Goal: Task Accomplishment & Management: Use online tool/utility

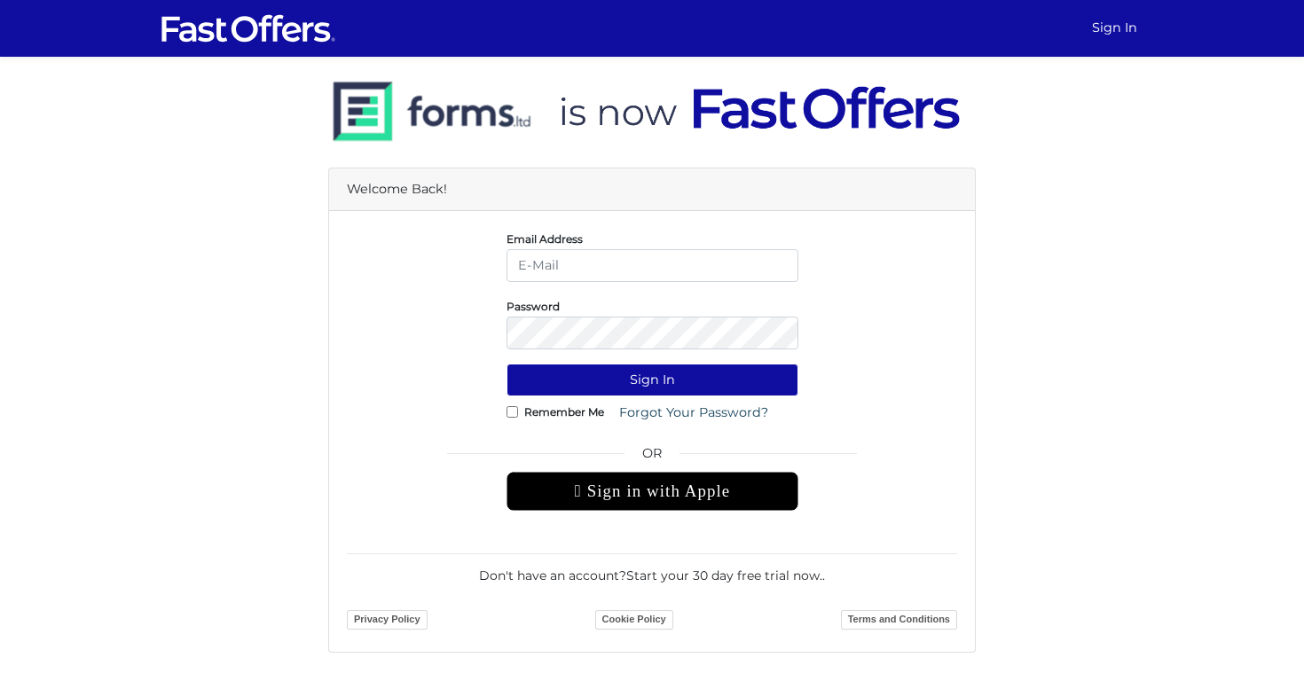
click at [647, 263] on input "email" at bounding box center [652, 265] width 292 height 33
type input "[PERSON_NAME][EMAIL_ADDRESS][DOMAIN_NAME]"
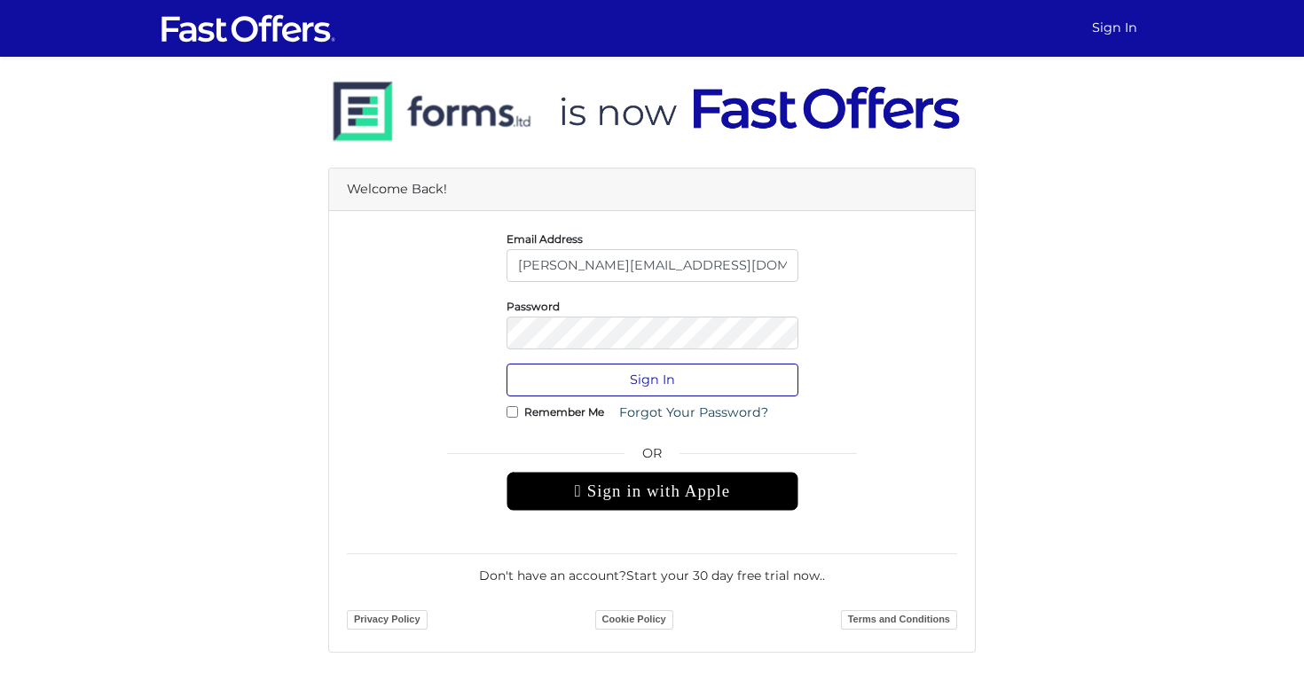
click at [610, 380] on button "Sign In" at bounding box center [652, 380] width 292 height 33
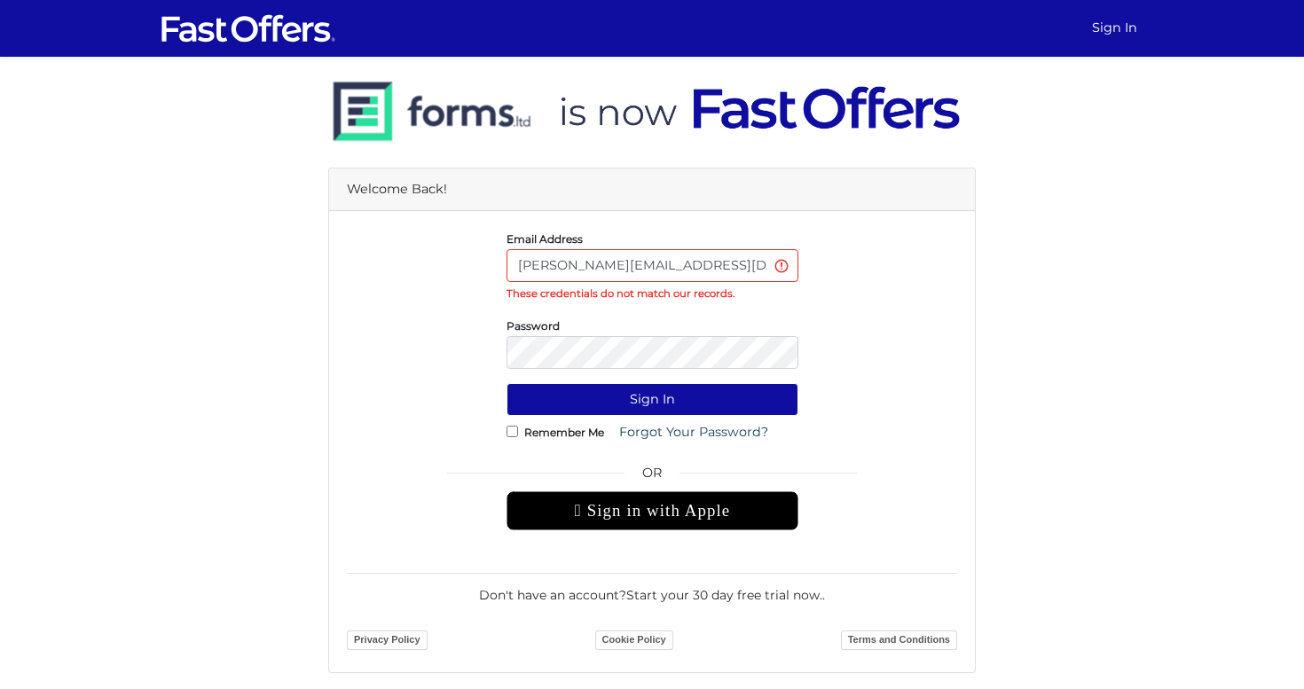
click at [625, 216] on div "Email Address leslie.alvarez1993@gmail.com These credentials do not match our r…" at bounding box center [652, 441] width 646 height 461
click at [652, 399] on button "Sign In" at bounding box center [652, 399] width 292 height 33
click at [624, 410] on button "Sign In" at bounding box center [652, 399] width 292 height 33
click at [603, 375] on form "Email Address leslie.alvarez1993@gmail.com These credentials do not match our r…" at bounding box center [652, 442] width 610 height 426
click at [603, 395] on button "Sign In" at bounding box center [652, 399] width 292 height 33
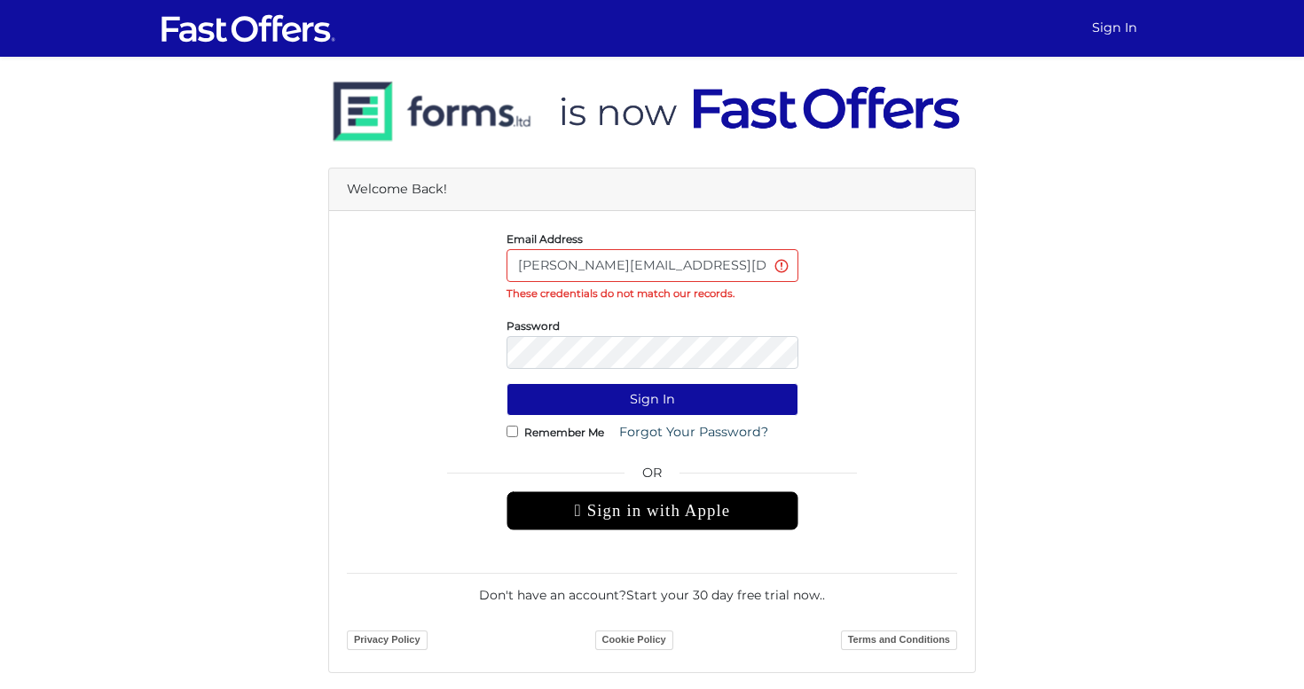
click at [855, 272] on div "Email Address leslie.alvarez1993@gmail.com These credentials do not match our r…" at bounding box center [651, 266] width 637 height 74
click at [733, 411] on button "Sign In" at bounding box center [652, 399] width 292 height 33
click at [733, 260] on input "[PERSON_NAME][EMAIL_ADDRESS][DOMAIN_NAME]" at bounding box center [652, 265] width 292 height 33
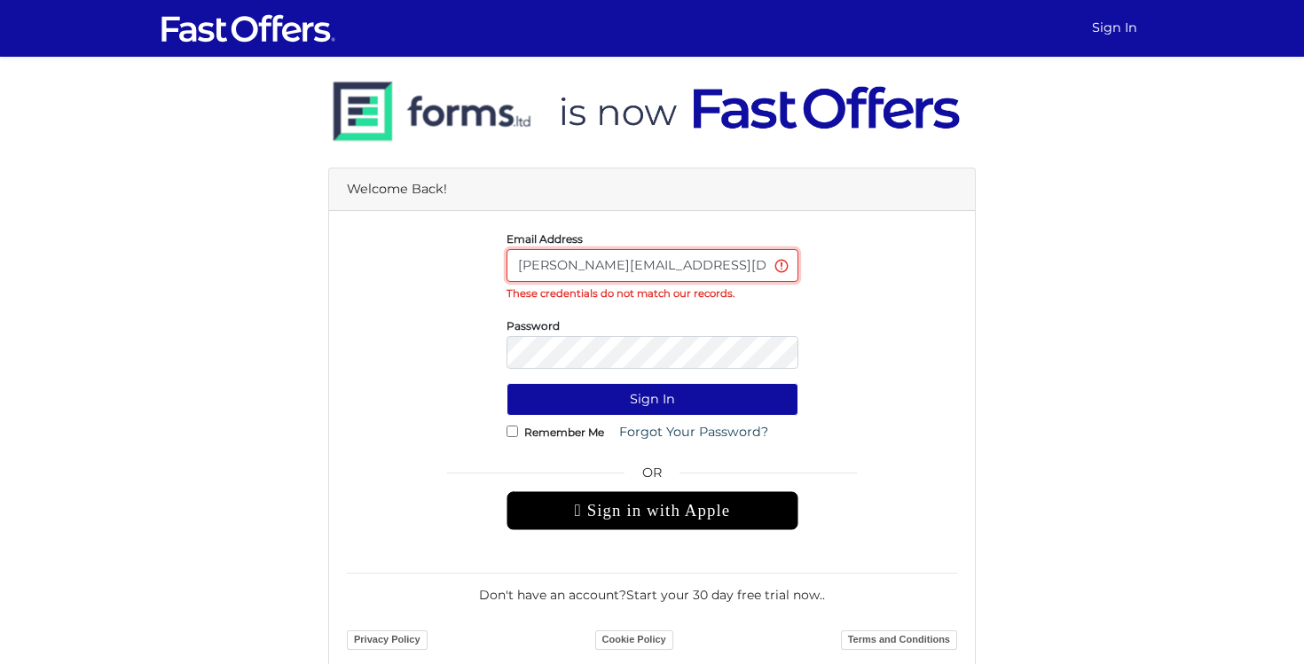
click at [561, 261] on input "[PERSON_NAME][EMAIL_ADDRESS][DOMAIN_NAME]" at bounding box center [652, 265] width 292 height 33
type input "[PERSON_NAME][EMAIL_ADDRESS][DOMAIN_NAME]"
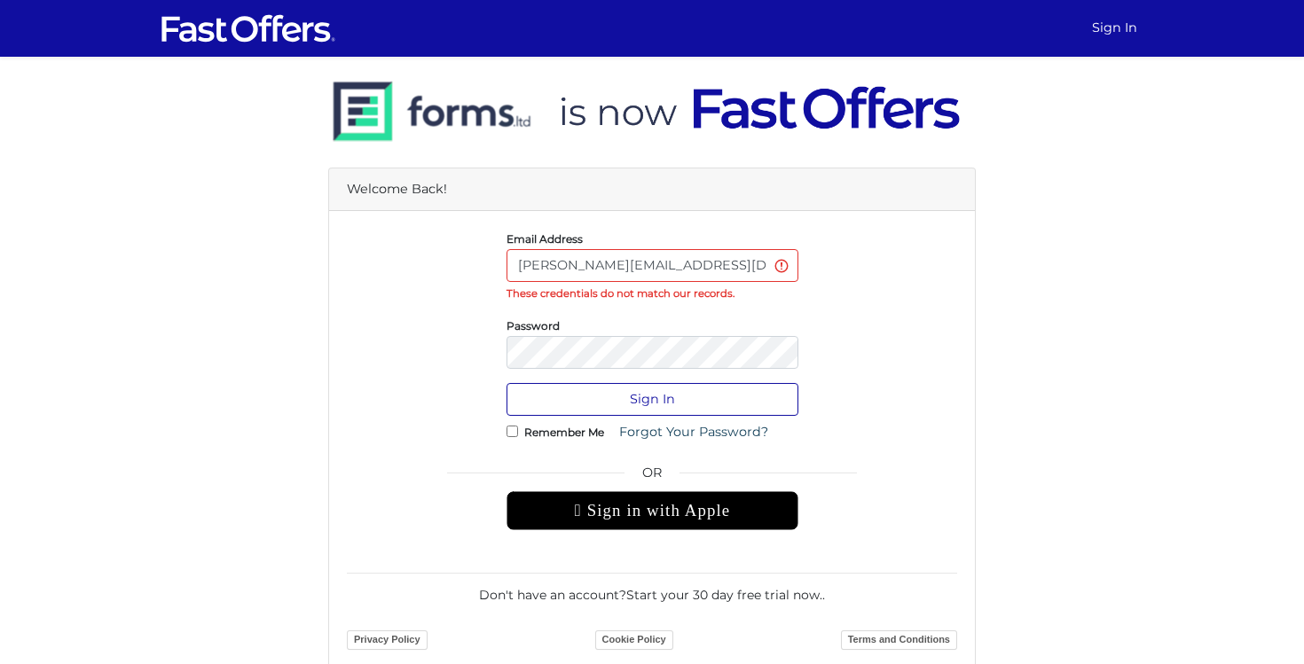
click at [669, 395] on button "Sign In" at bounding box center [652, 399] width 292 height 33
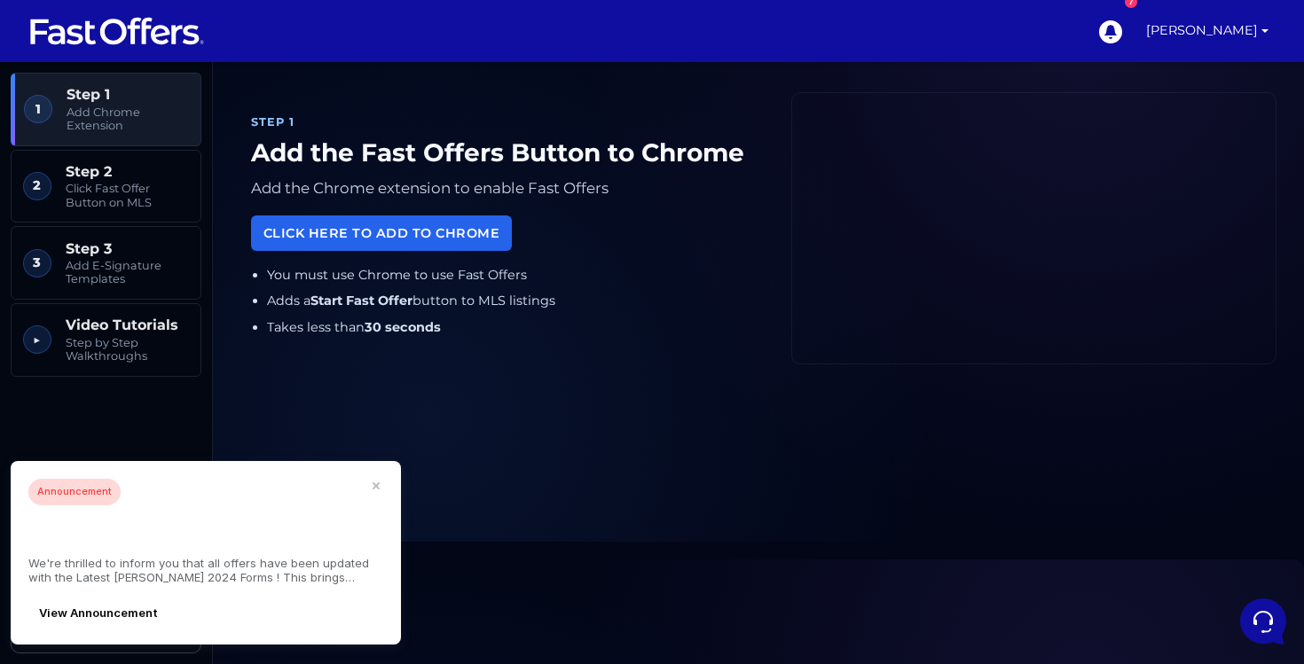
scroll to position [161, 0]
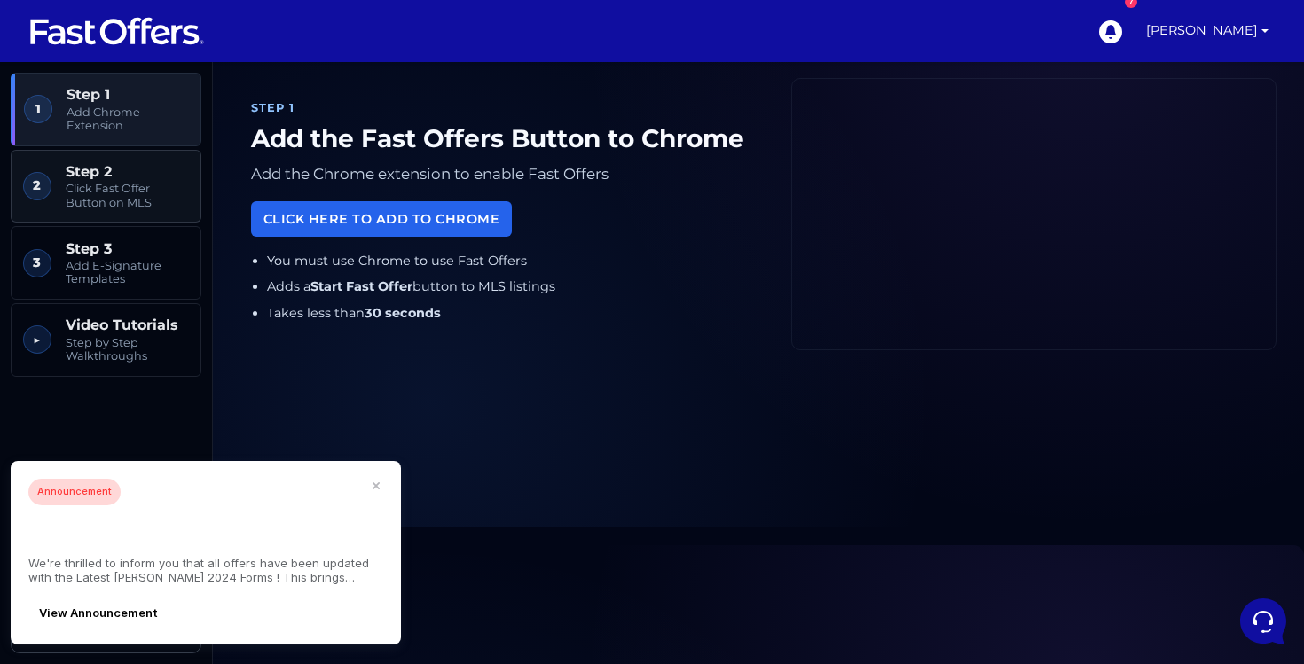
click at [102, 176] on span "Step 2" at bounding box center [127, 171] width 123 height 17
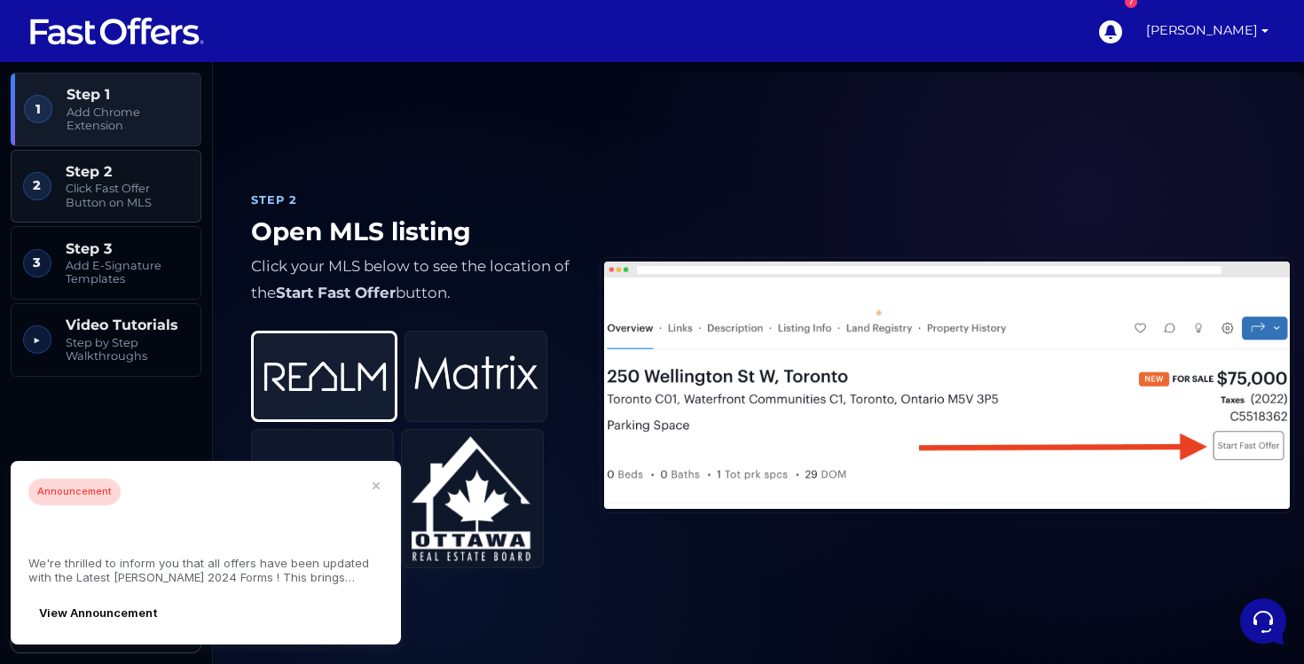
scroll to position [707, 0]
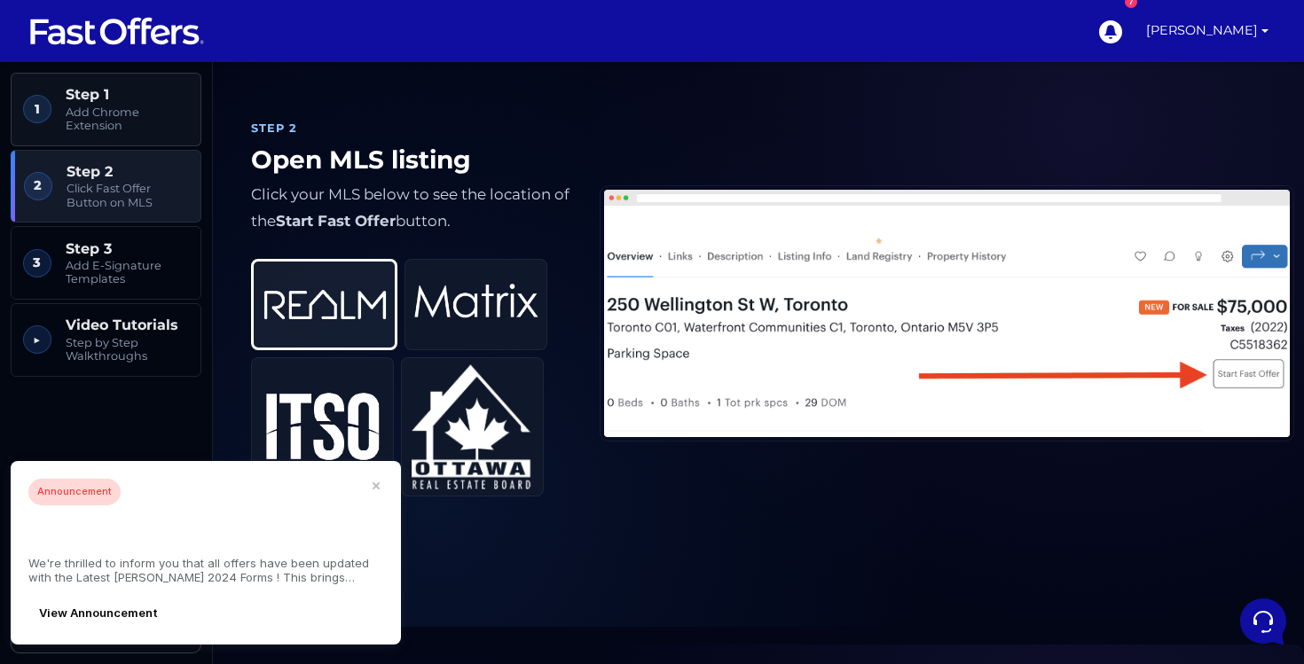
click at [90, 112] on span "Add Chrome Extension" at bounding box center [127, 119] width 123 height 27
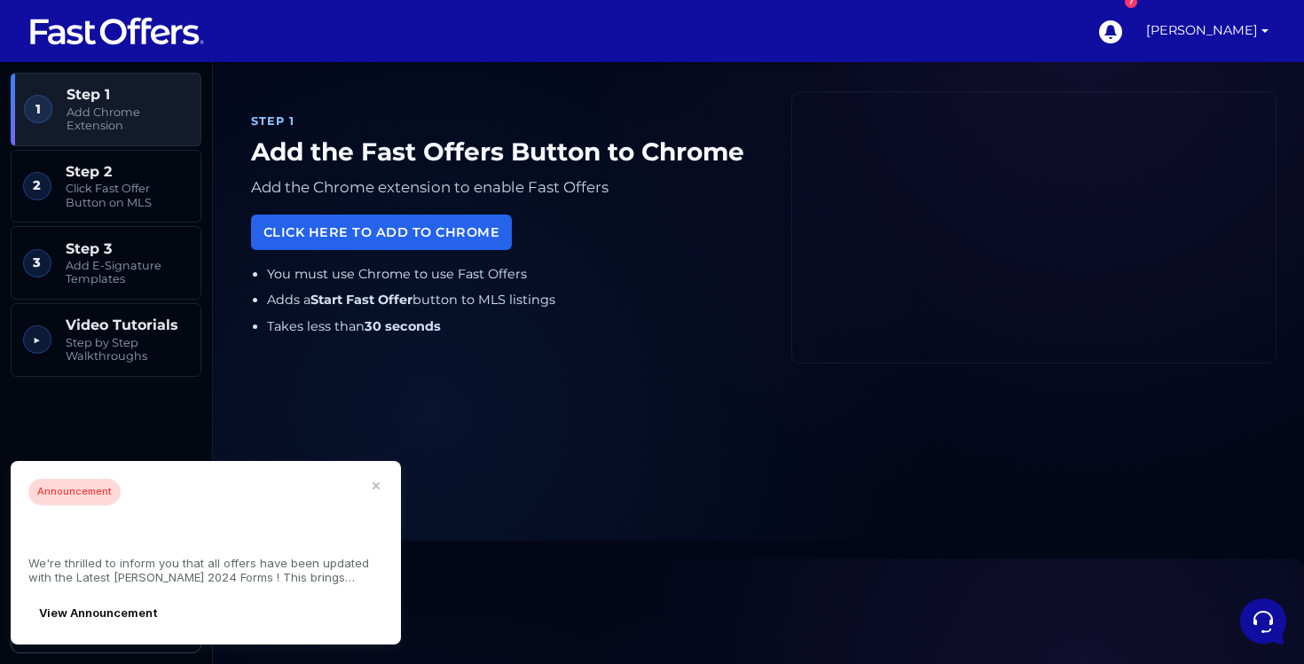
scroll to position [62, 0]
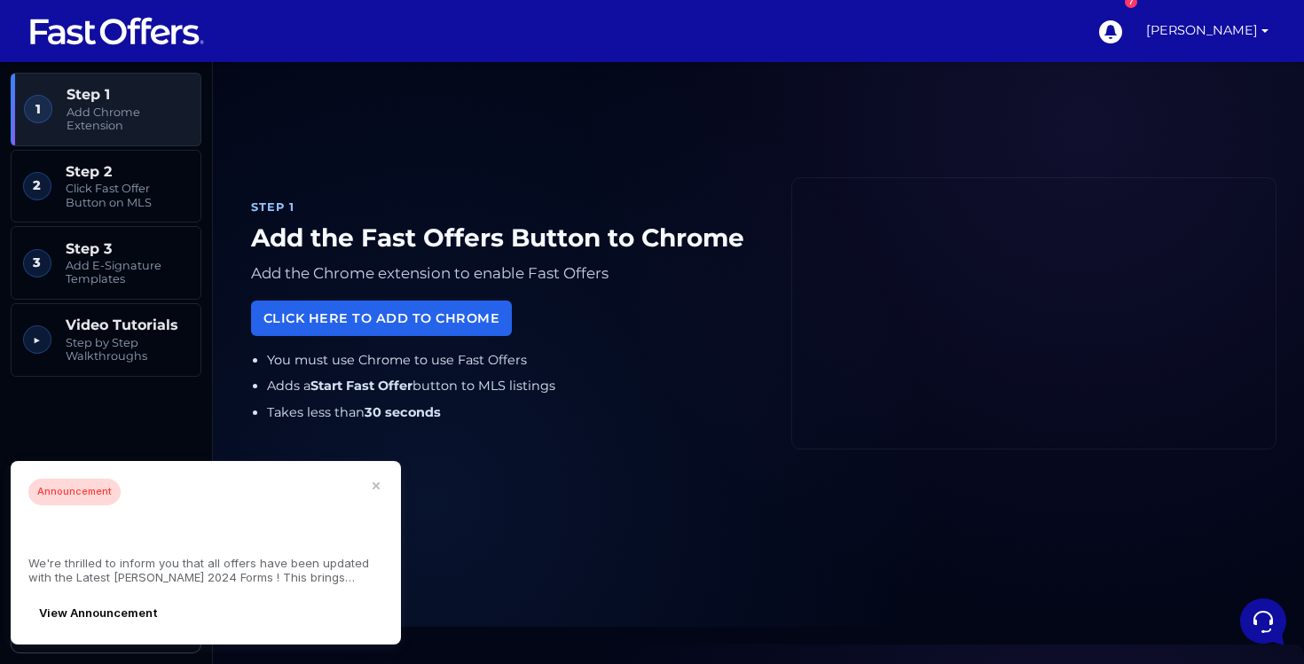
click at [373, 489] on icon "button" at bounding box center [375, 485] width 5 height 5
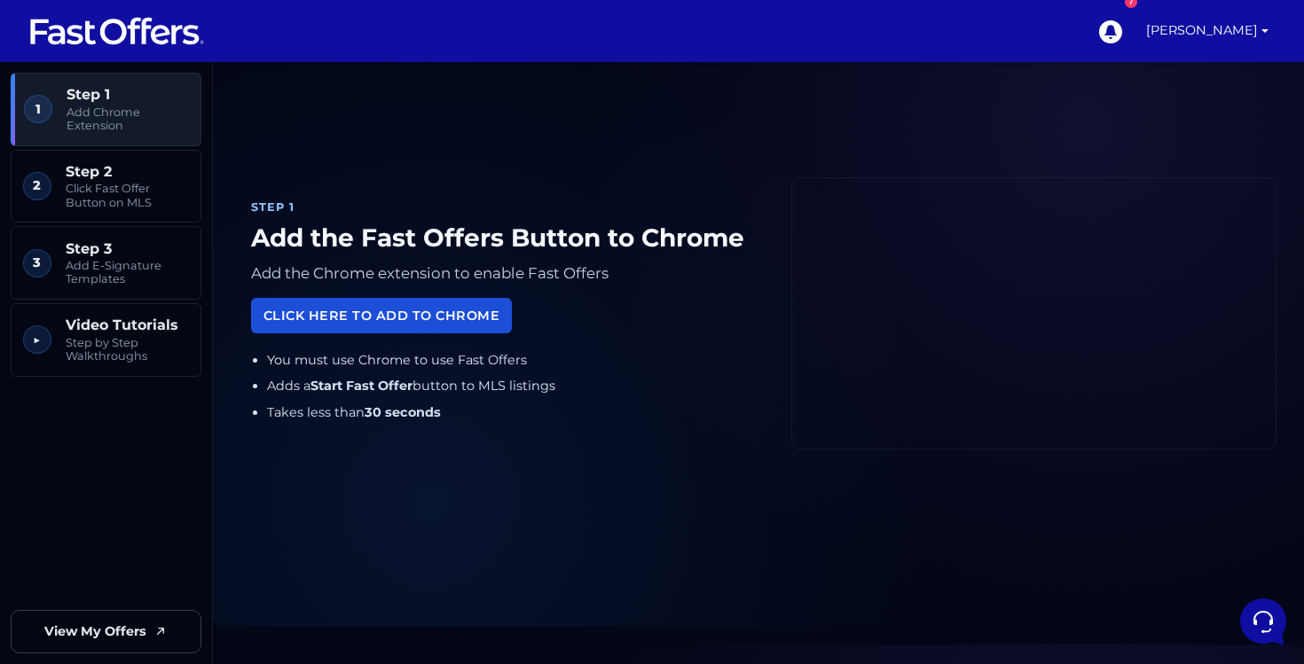
click at [441, 318] on link "Click Here to Add to Chrome" at bounding box center [381, 315] width 261 height 35
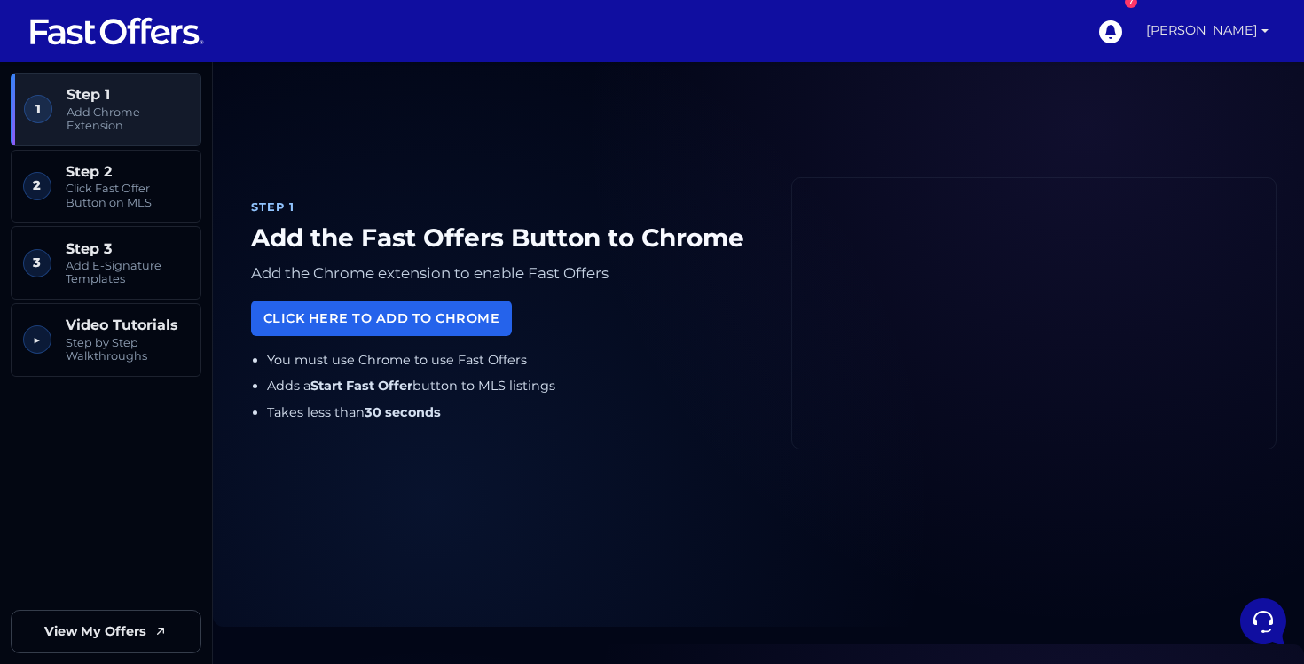
click at [1216, 27] on link "[PERSON_NAME]" at bounding box center [1207, 31] width 137 height 62
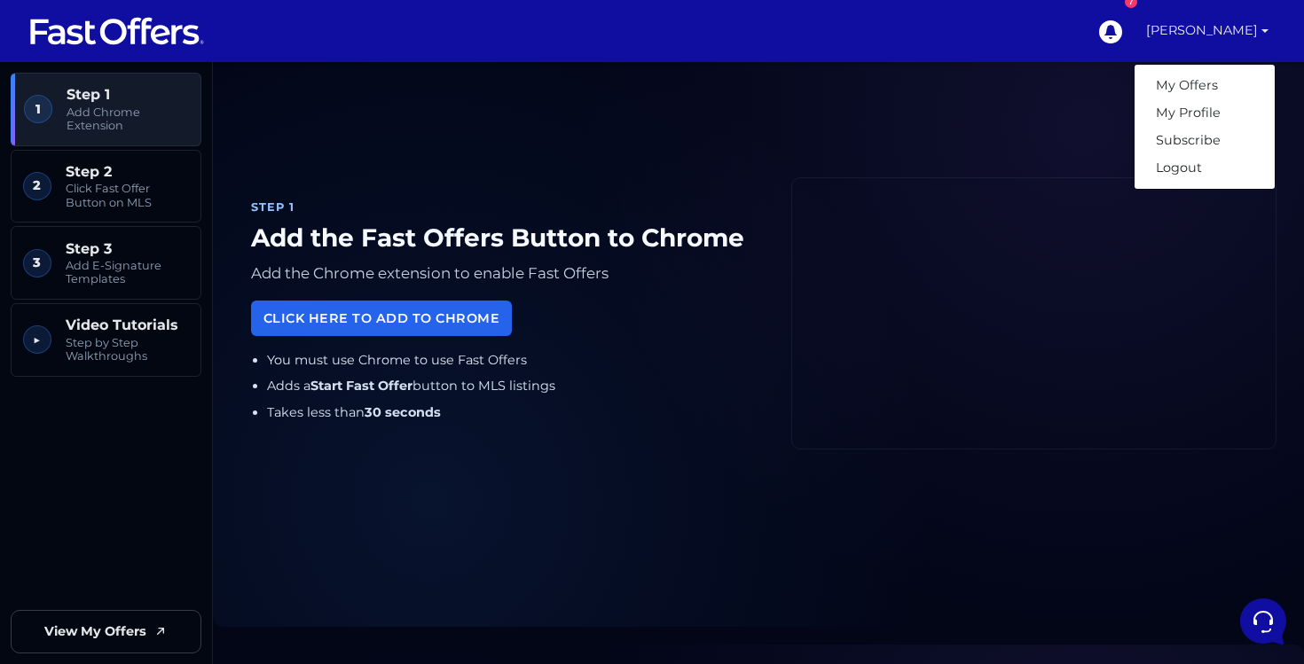
click at [1000, 103] on div "Step 1 Add the Fast Offers Button to Chrome Add the Chrome extension to enable …" at bounding box center [758, 313] width 1036 height 584
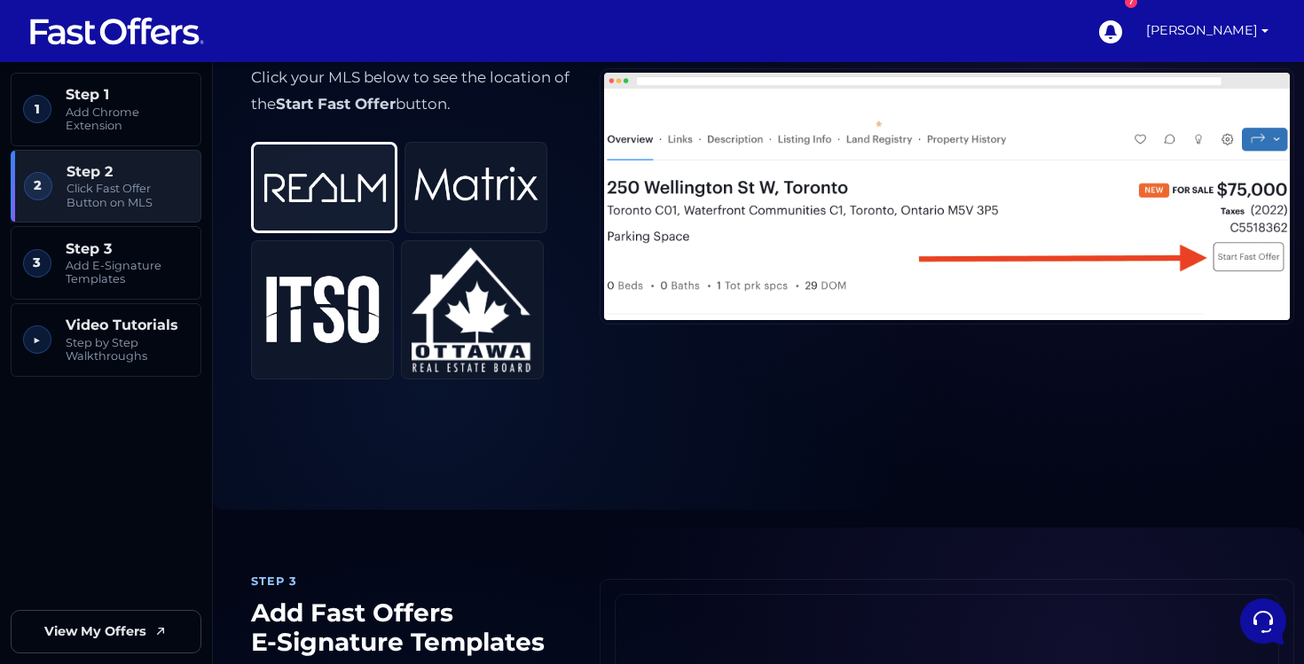
scroll to position [643, 0]
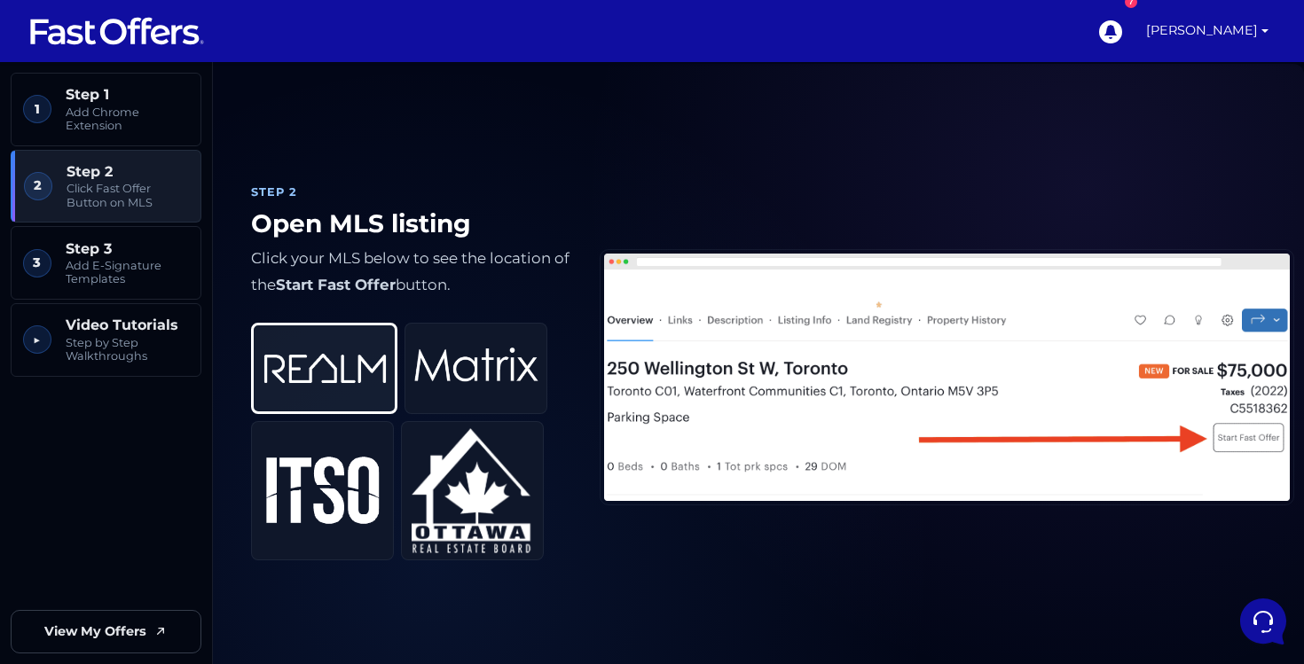
click at [341, 356] on img at bounding box center [325, 368] width 124 height 73
click at [1202, 42] on link "[PERSON_NAME]" at bounding box center [1207, 31] width 137 height 62
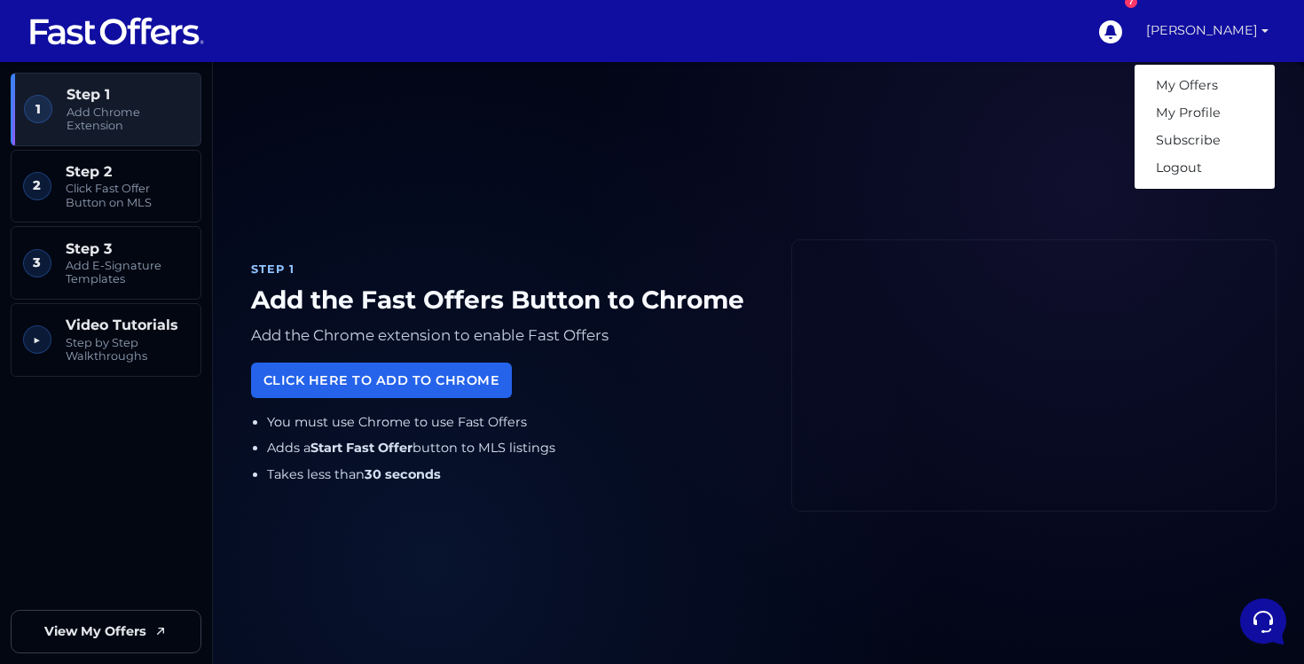
scroll to position [-1, 0]
click at [1020, 152] on div "Step 1 Add the Fast Offers Button to Chrome Add the Chrome extension to enable …" at bounding box center [758, 375] width 1036 height 584
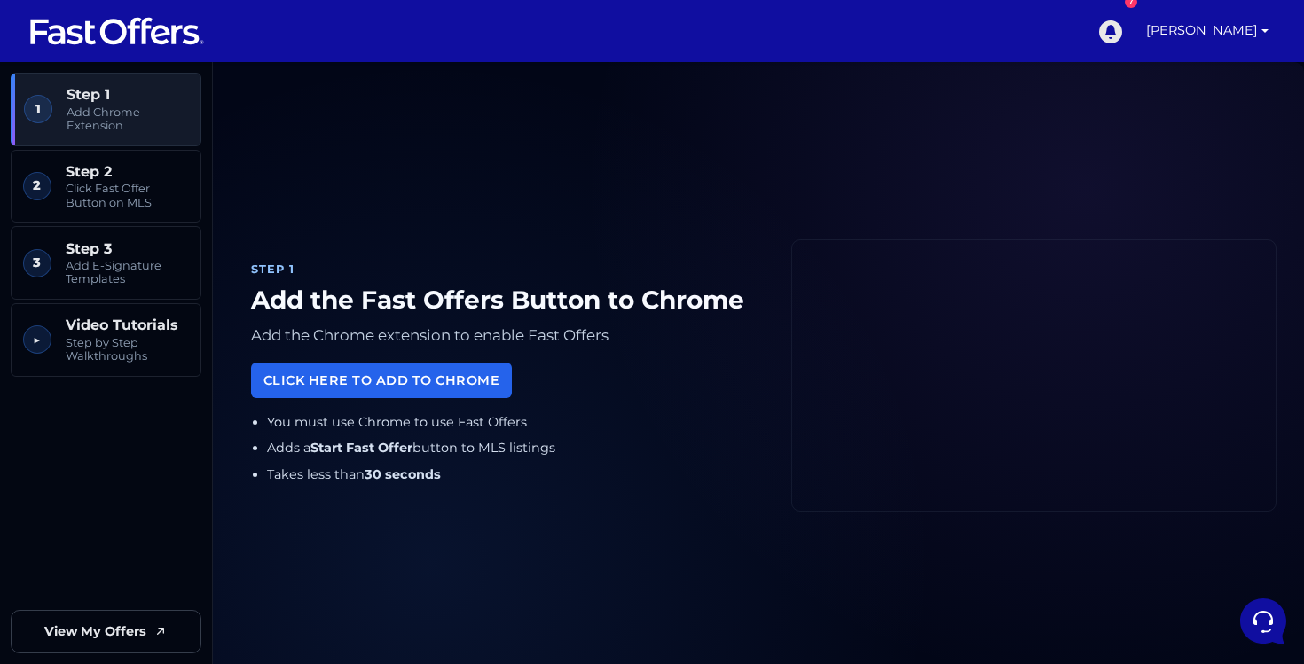
click at [1137, 6] on div "7" at bounding box center [1131, 2] width 12 height 12
